Goal: Navigation & Orientation: Find specific page/section

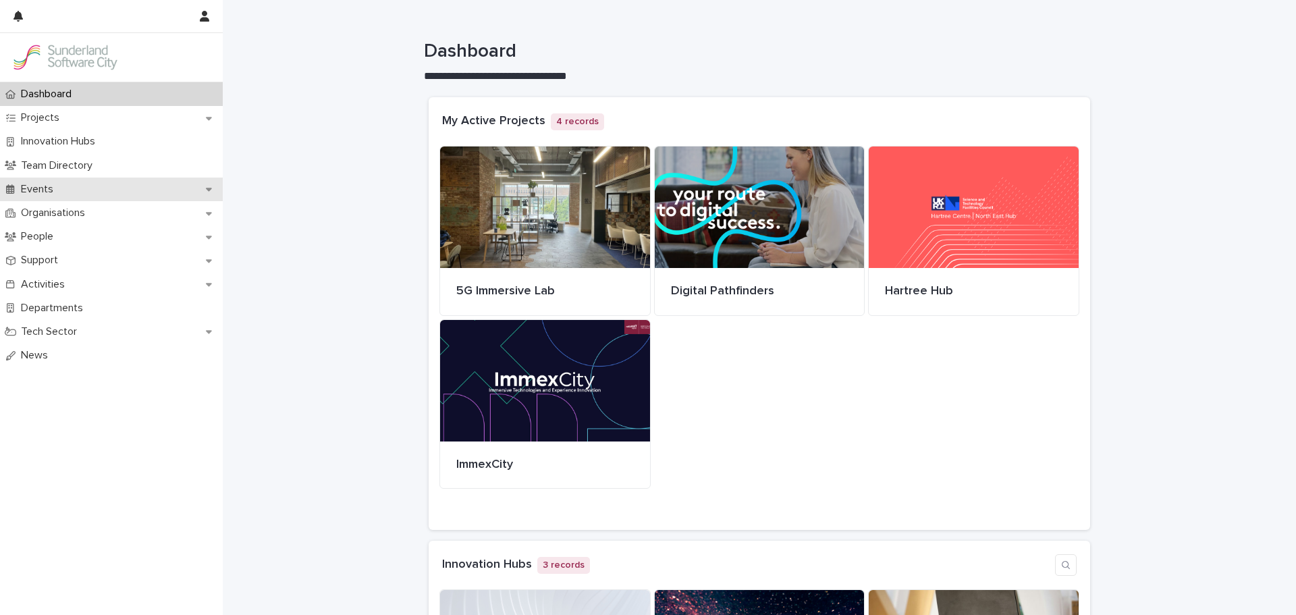
click at [34, 192] on p "Events" at bounding box center [40, 189] width 49 height 13
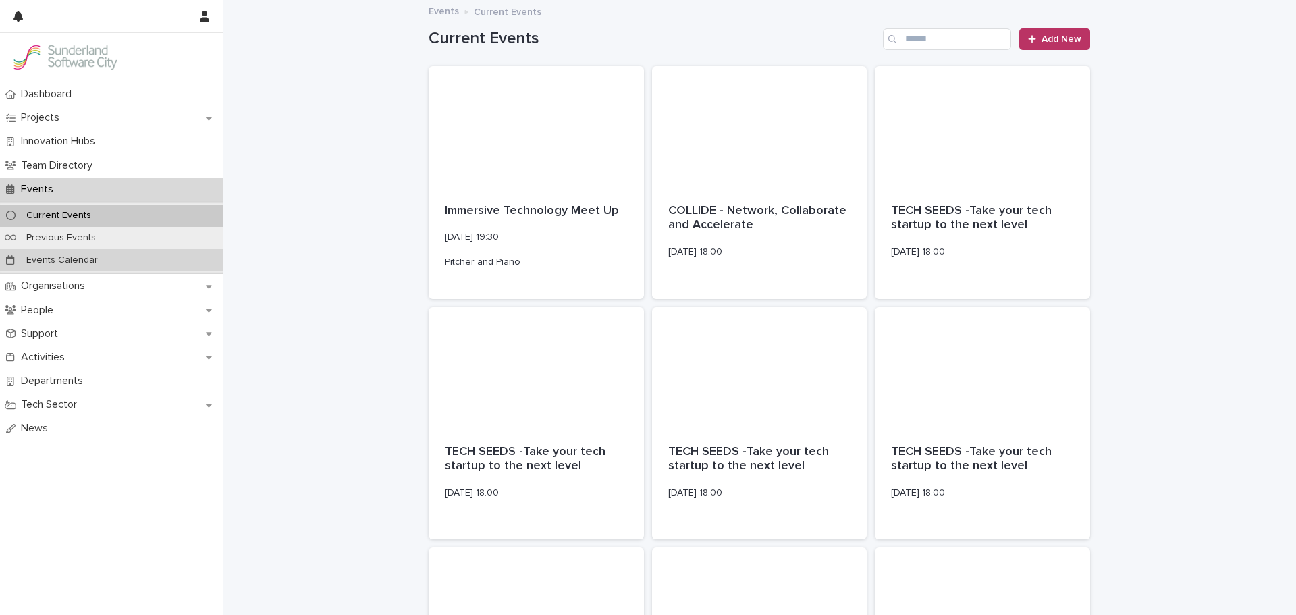
click at [86, 259] on p "Events Calendar" at bounding box center [62, 259] width 93 height 11
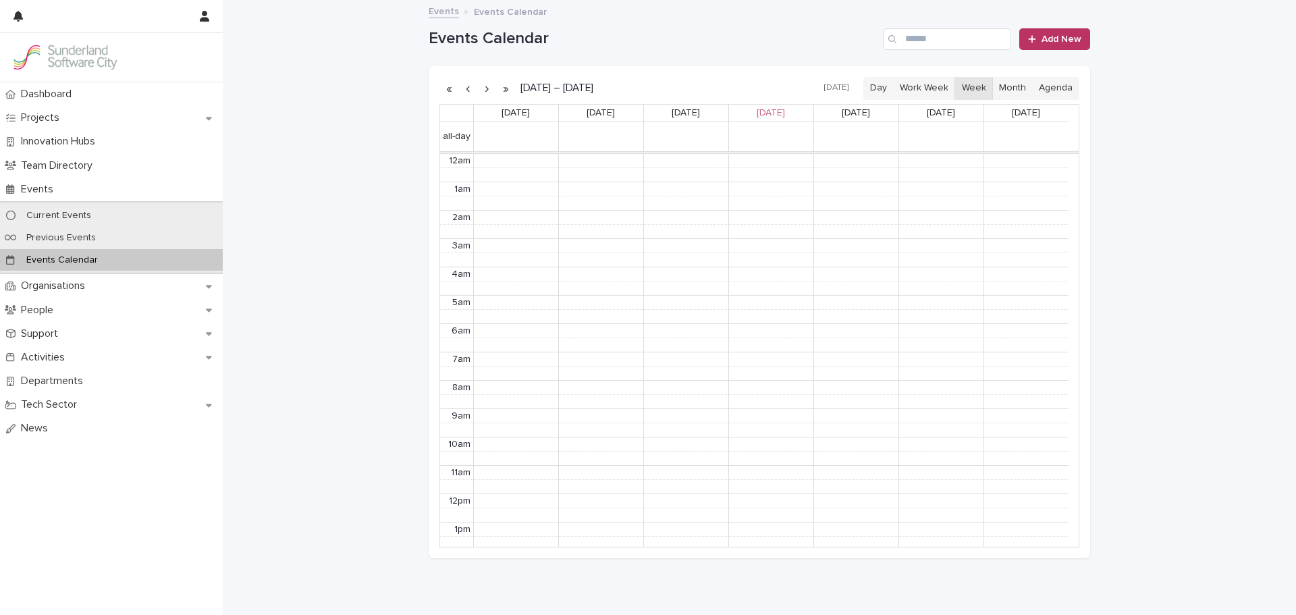
scroll to position [171, 0]
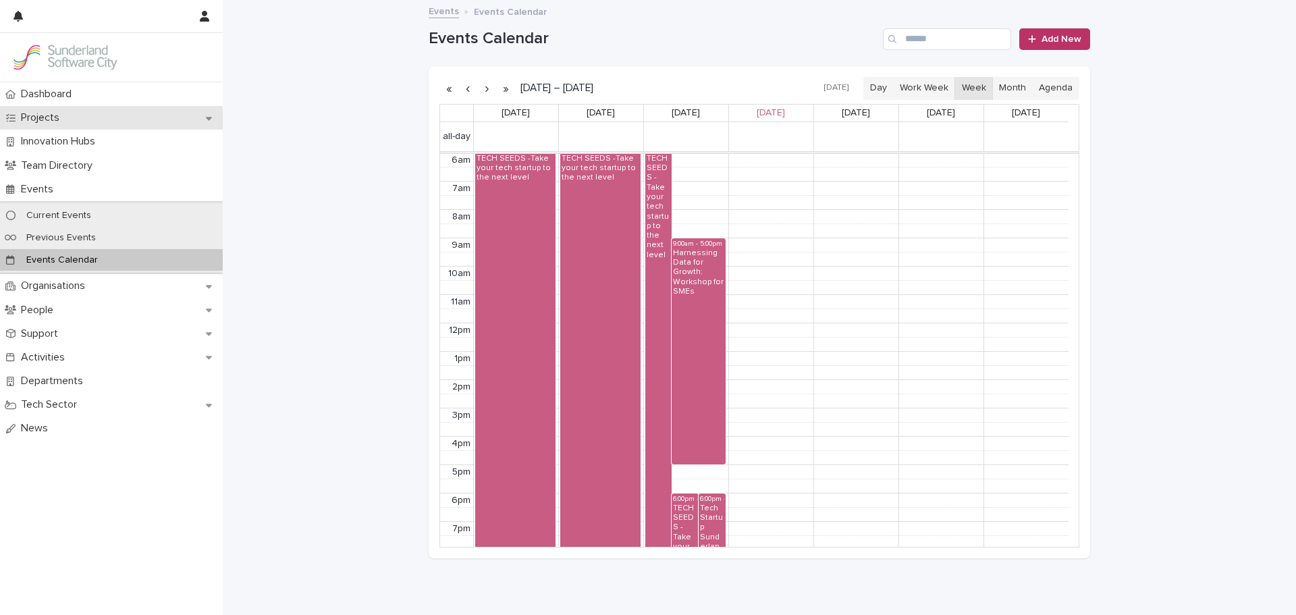
click at [39, 117] on p "Projects" at bounding box center [43, 117] width 55 height 13
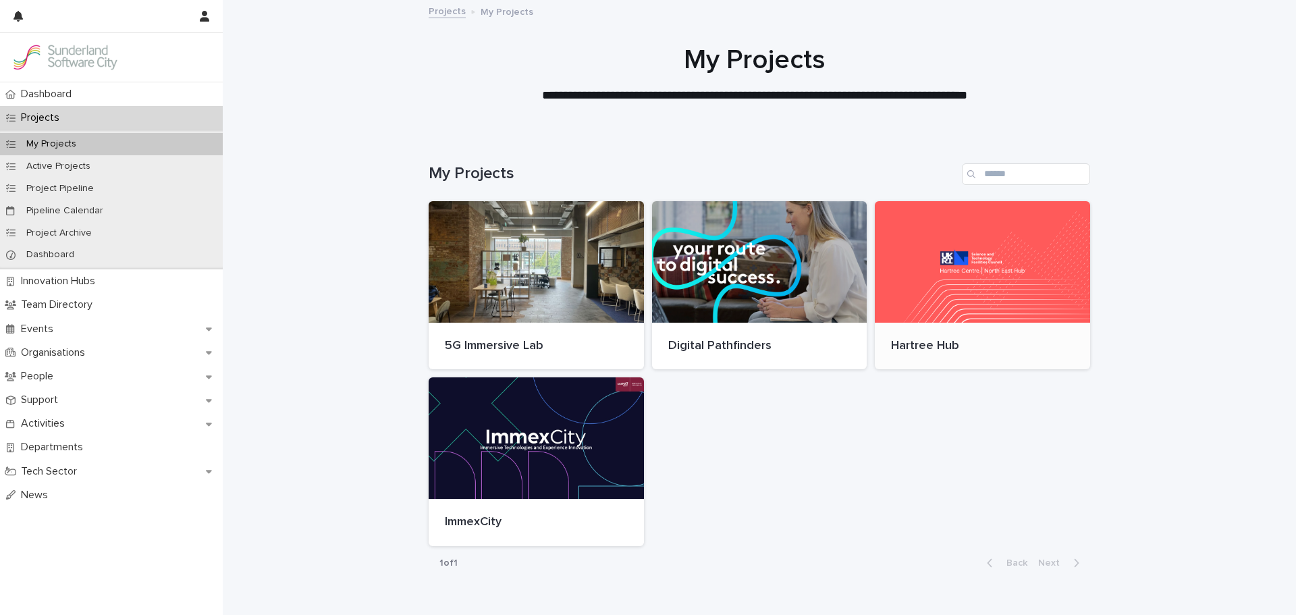
click at [1021, 319] on div at bounding box center [982, 262] width 215 height 122
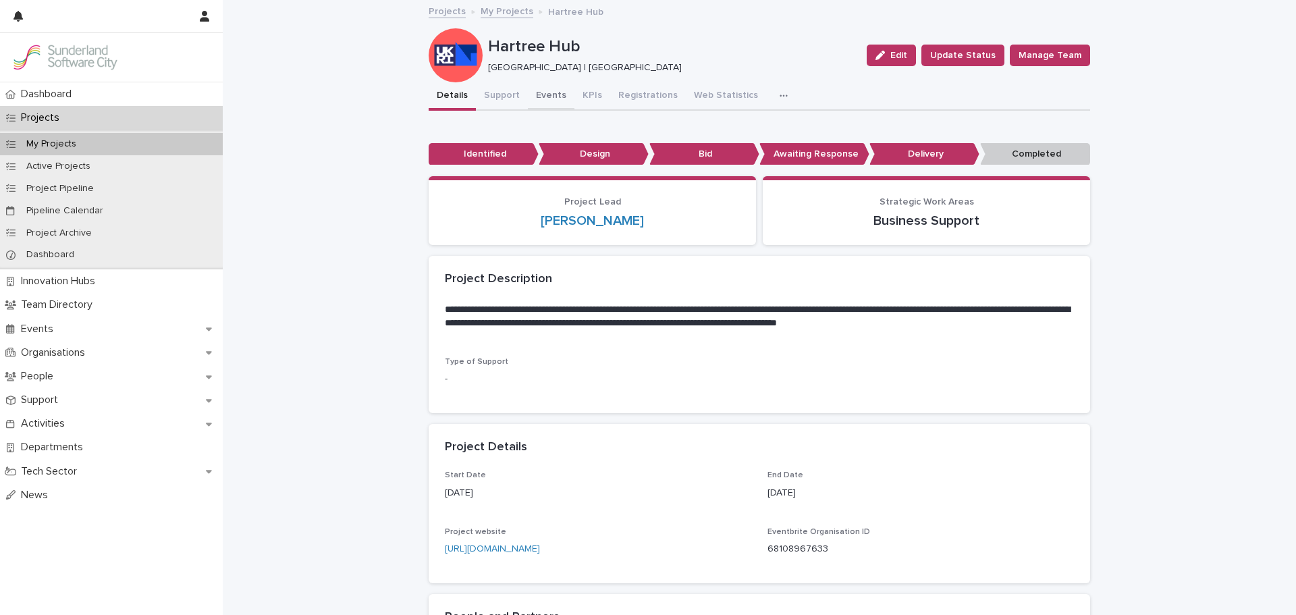
click at [553, 97] on button "Events" at bounding box center [551, 96] width 47 height 28
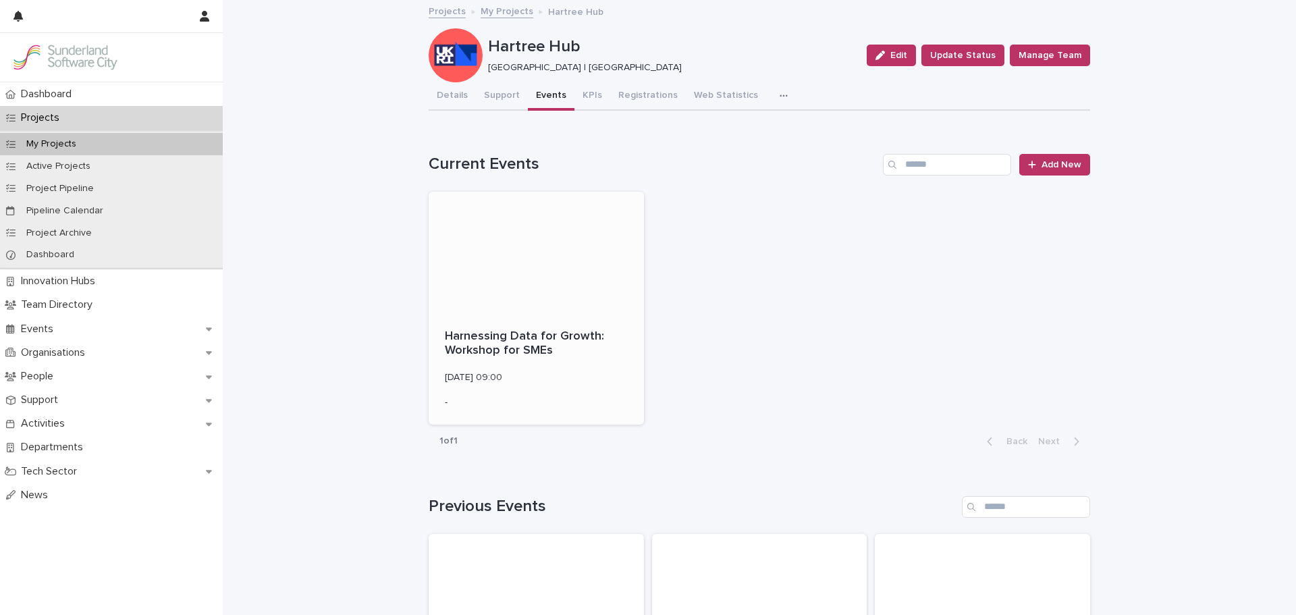
click at [566, 265] on div at bounding box center [536, 253] width 215 height 122
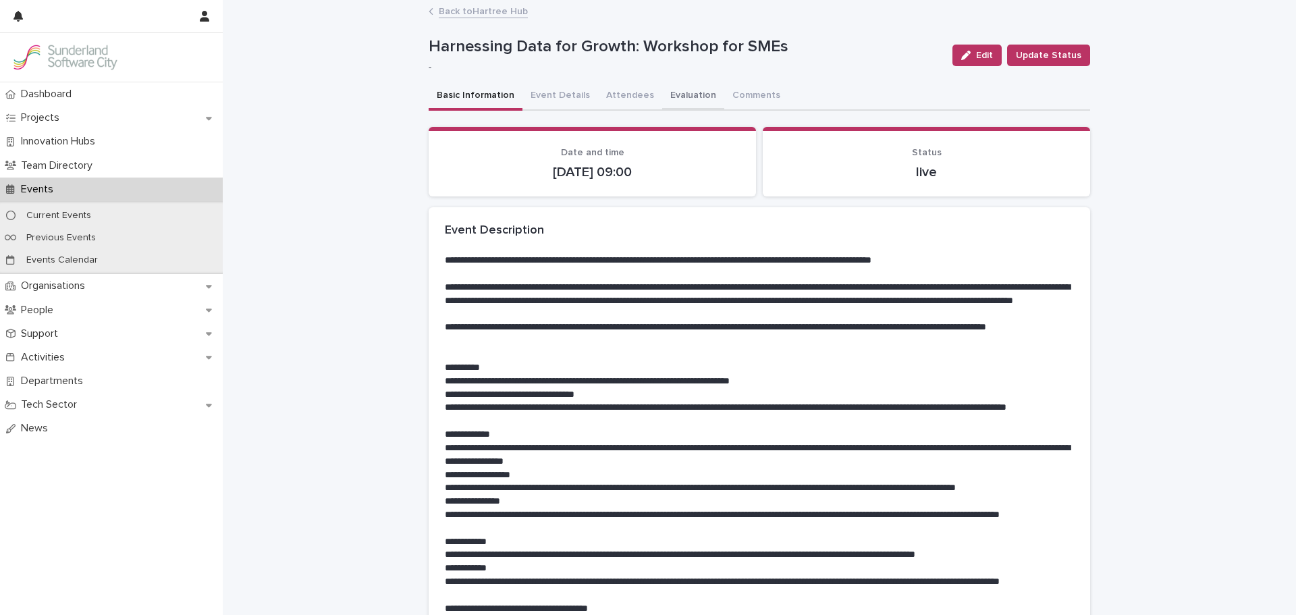
click at [687, 101] on button "Evaluation" at bounding box center [693, 96] width 62 height 28
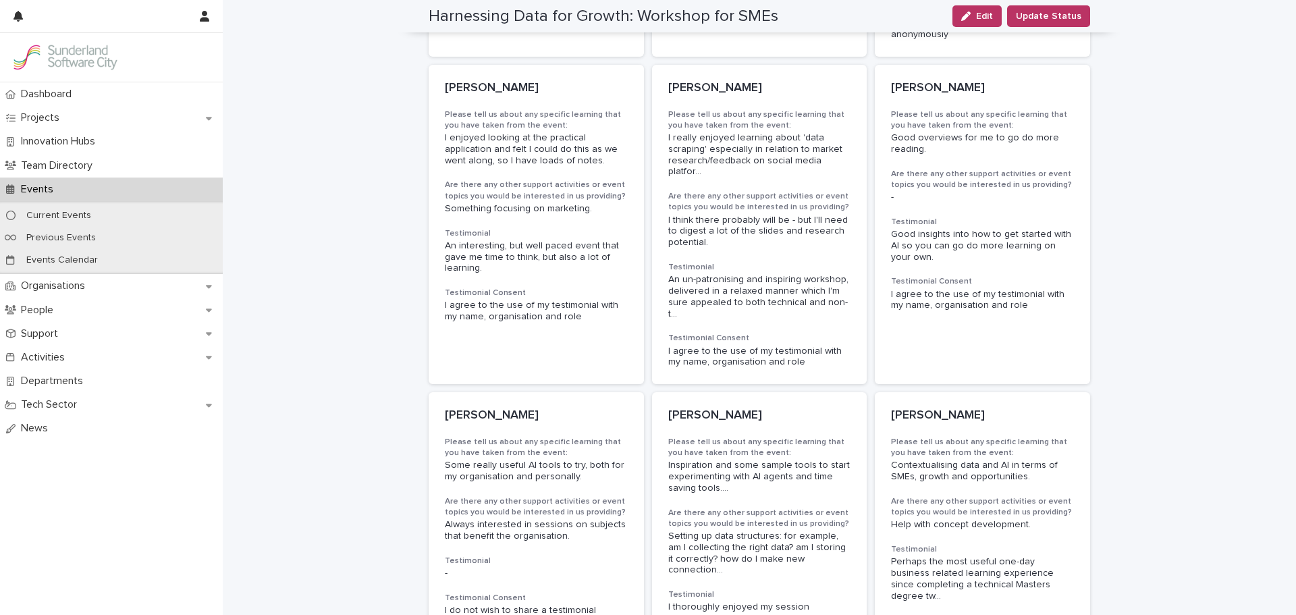
scroll to position [670, 0]
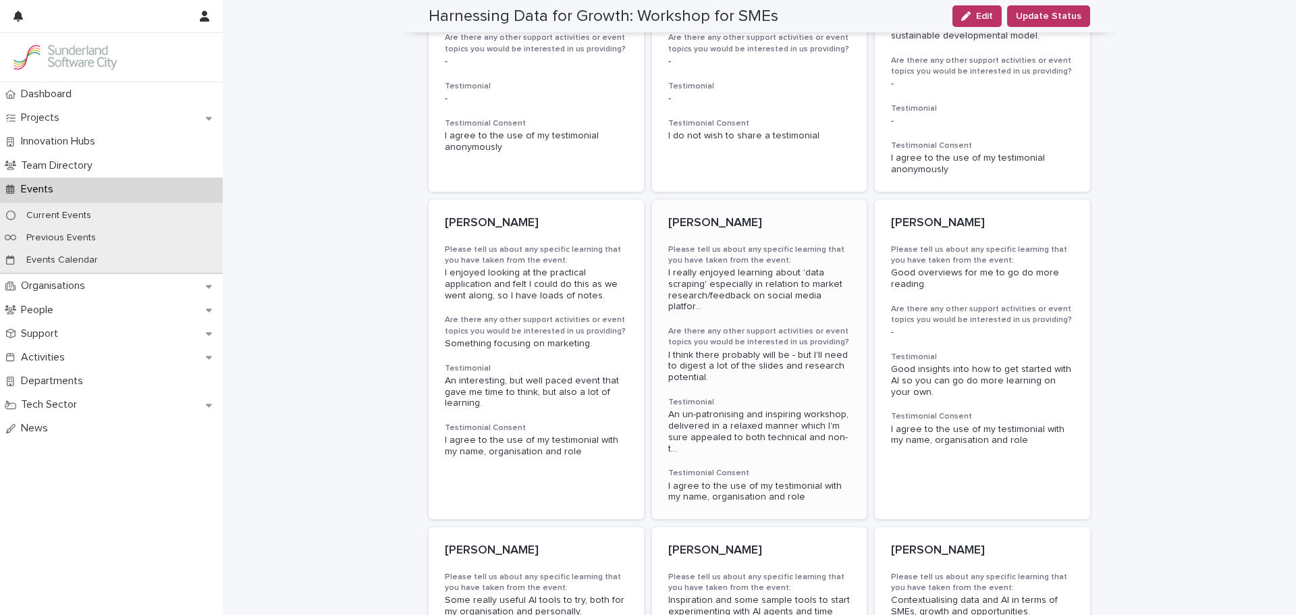
click at [736, 409] on span "An un-patronising and inspiring workshop, delivered in a relaxed manner which I…" at bounding box center [759, 431] width 183 height 45
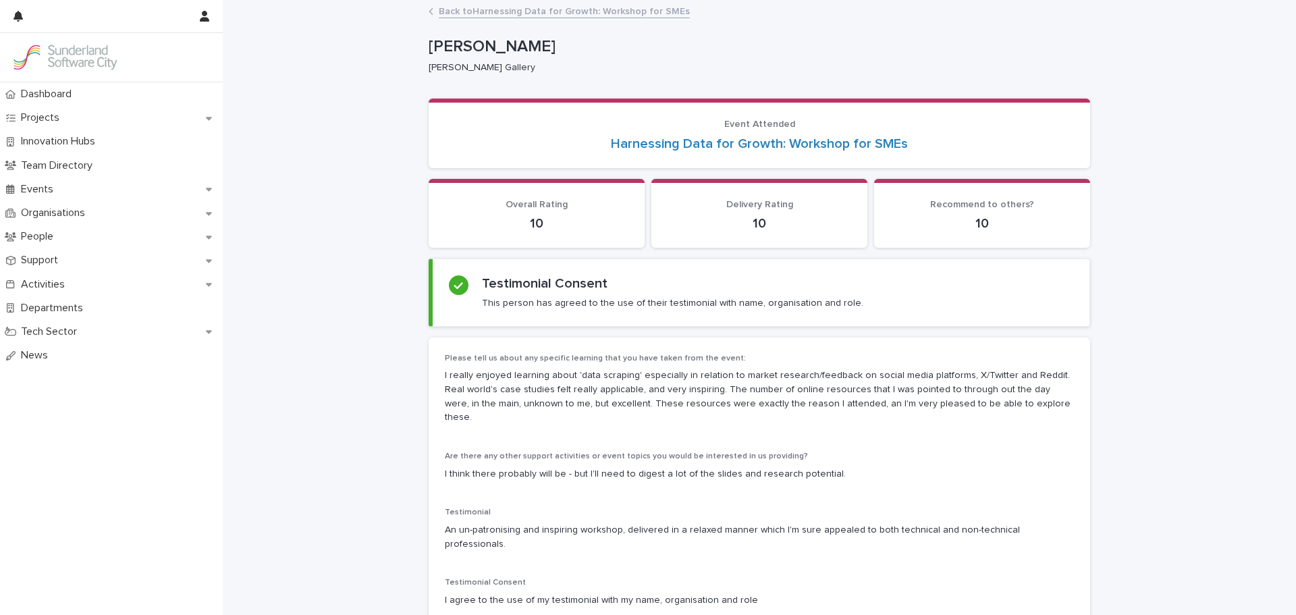
click at [477, 14] on link "Back to Harnessing Data for Growth: Workshop for SMEs" at bounding box center [564, 11] width 251 height 16
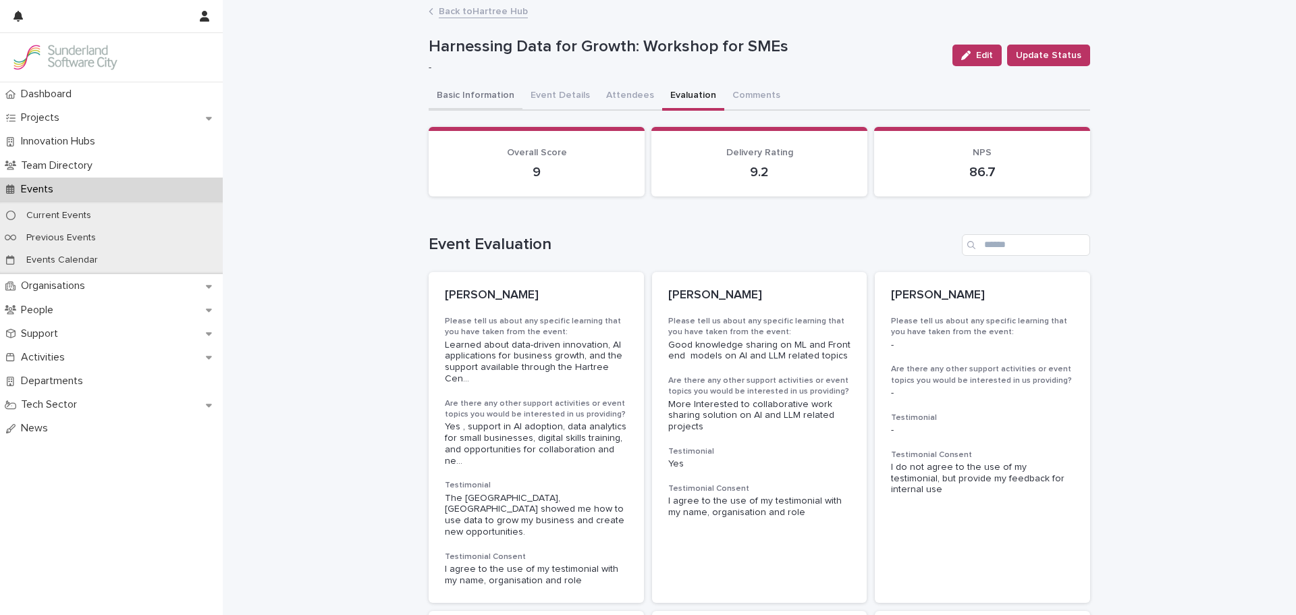
click at [467, 102] on button "Basic Information" at bounding box center [476, 96] width 94 height 28
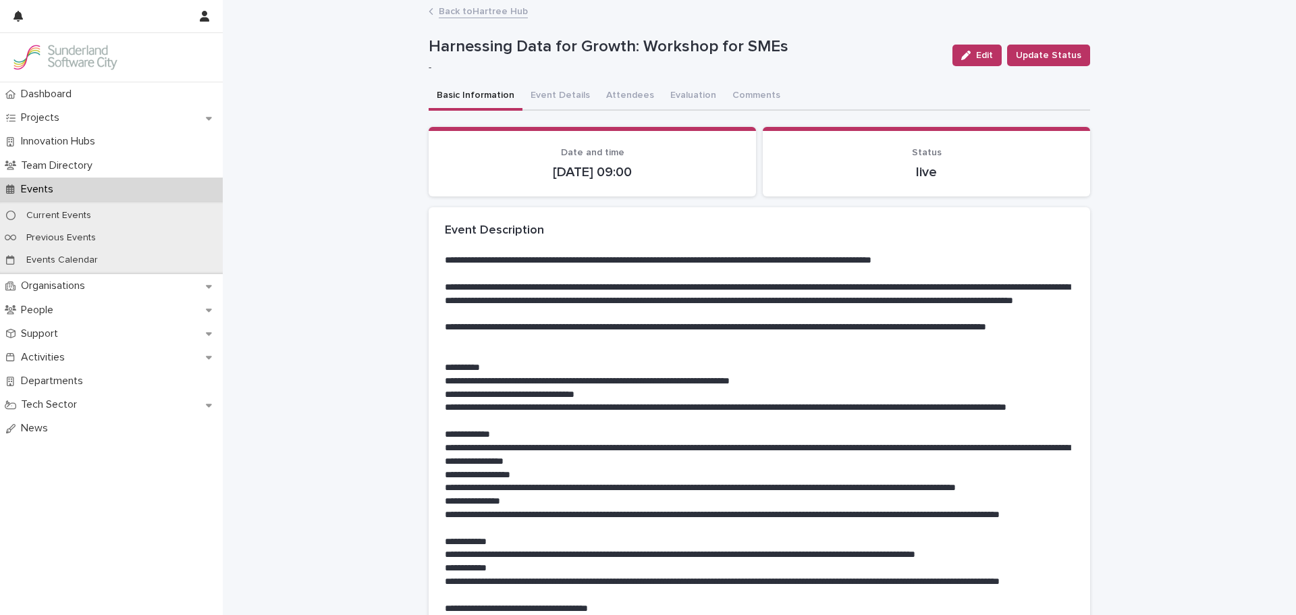
click at [55, 186] on p "Events" at bounding box center [40, 189] width 49 height 13
